Goal: Task Accomplishment & Management: Manage account settings

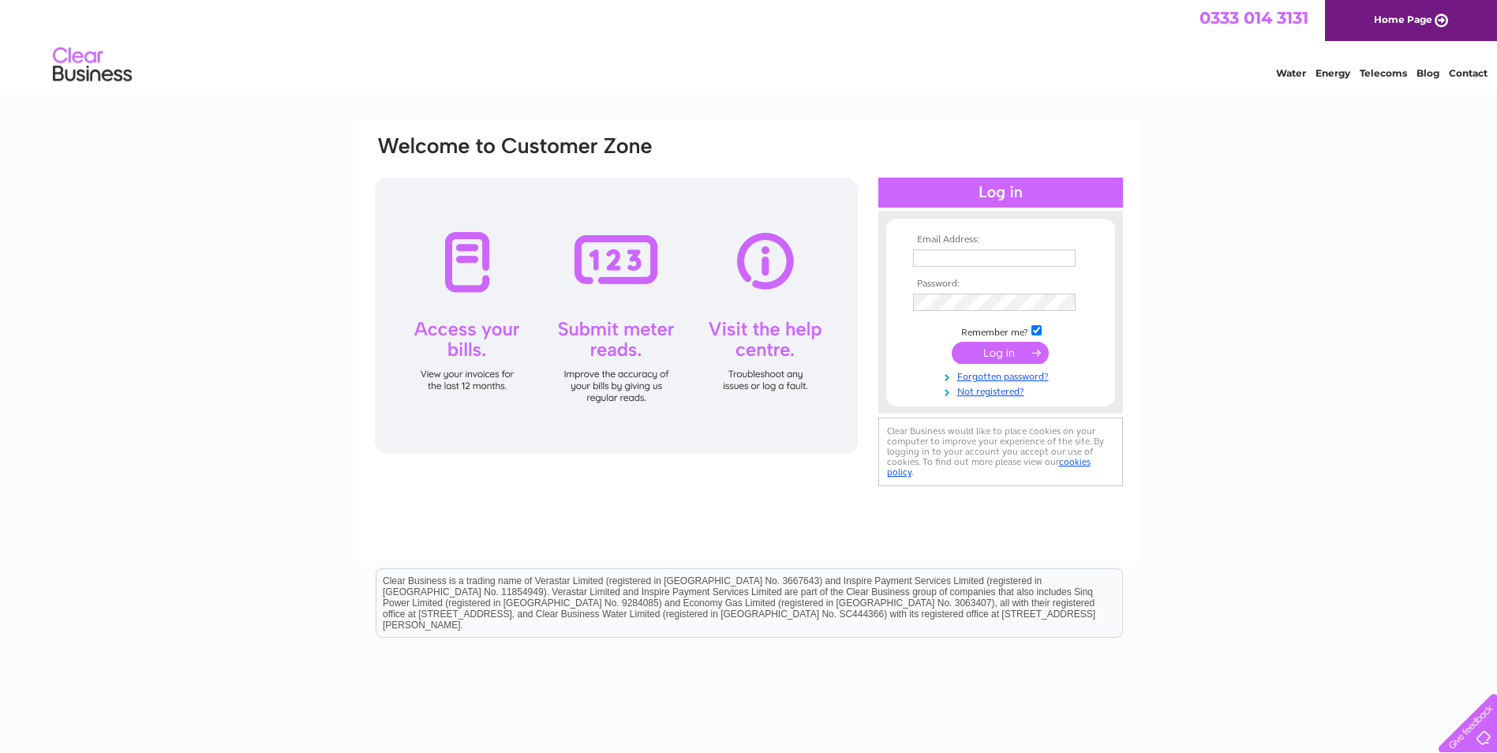
click at [940, 264] on input "text" at bounding box center [994, 257] width 163 height 17
type input "arobertson@cooponcarse.co.uk"
click at [992, 353] on input "submit" at bounding box center [999, 354] width 97 height 22
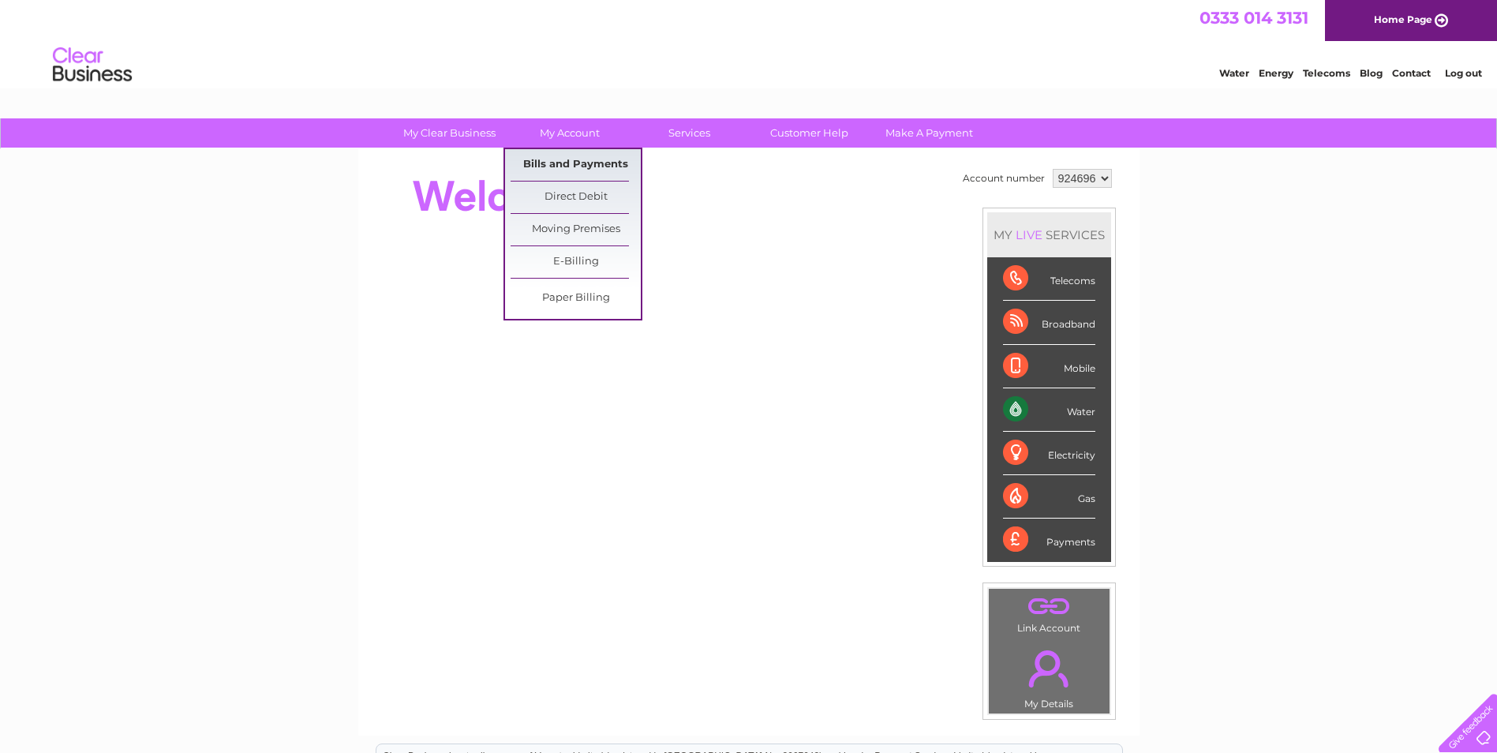
click at [570, 166] on link "Bills and Payments" at bounding box center [575, 165] width 130 height 32
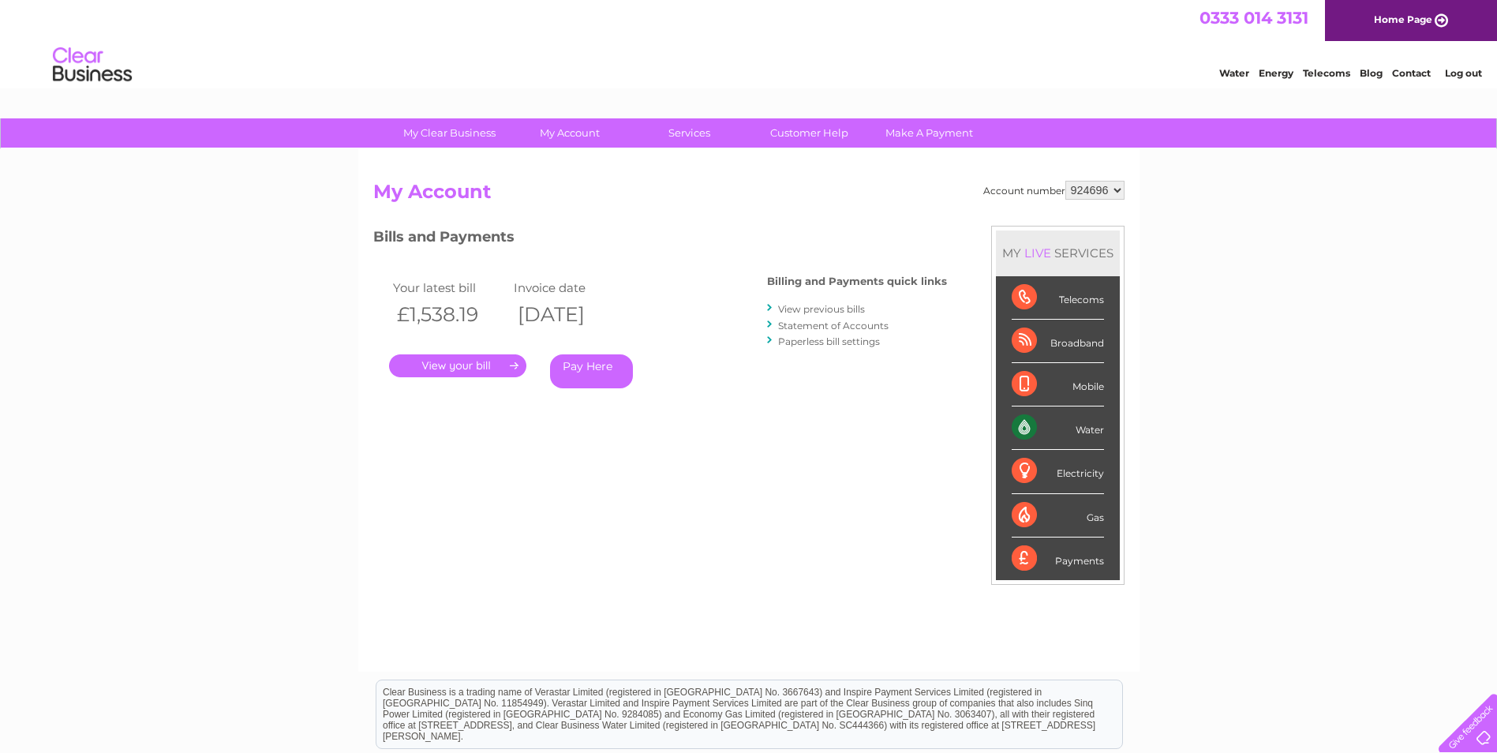
click at [475, 359] on link "." at bounding box center [457, 365] width 137 height 23
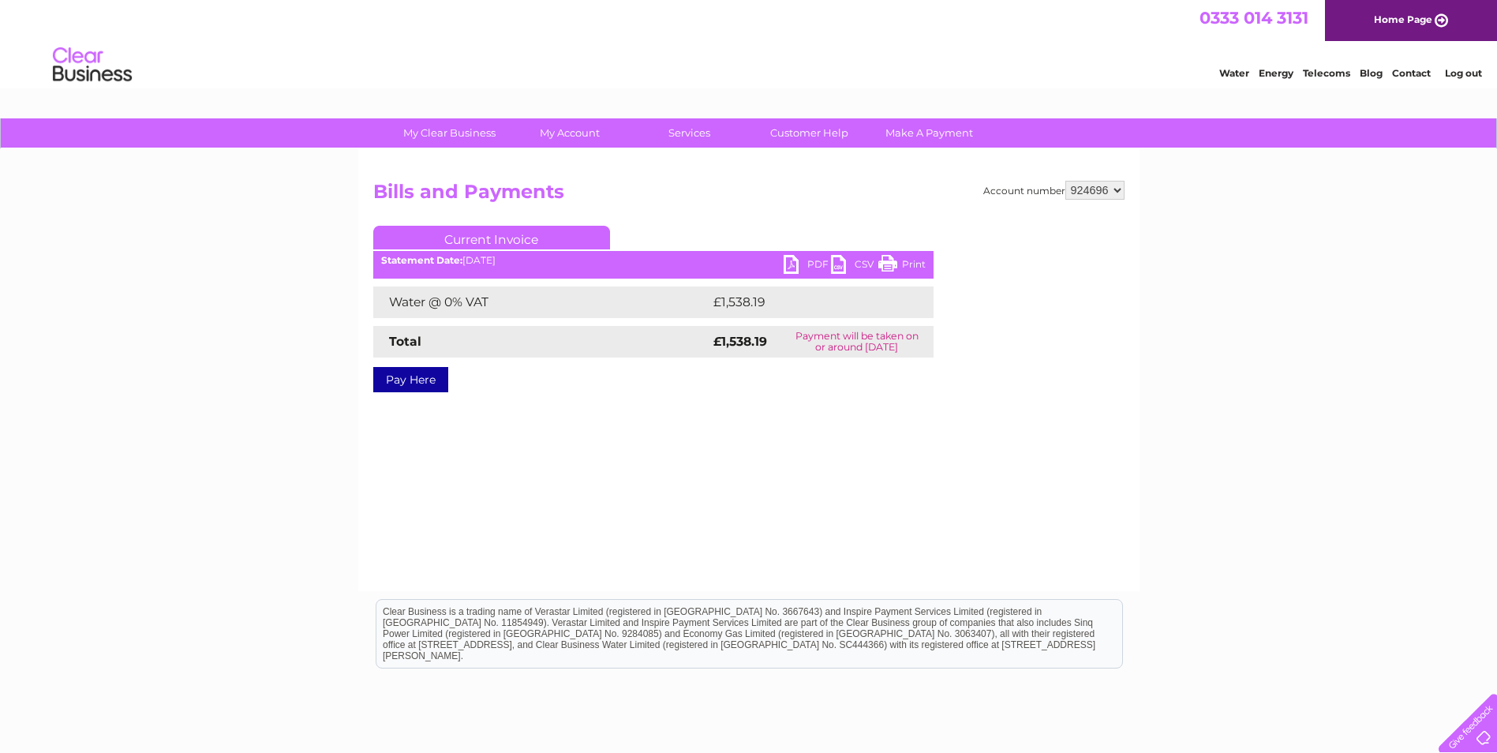
click at [802, 262] on link "PDF" at bounding box center [806, 266] width 47 height 23
